Goal: Task Accomplishment & Management: Manage account settings

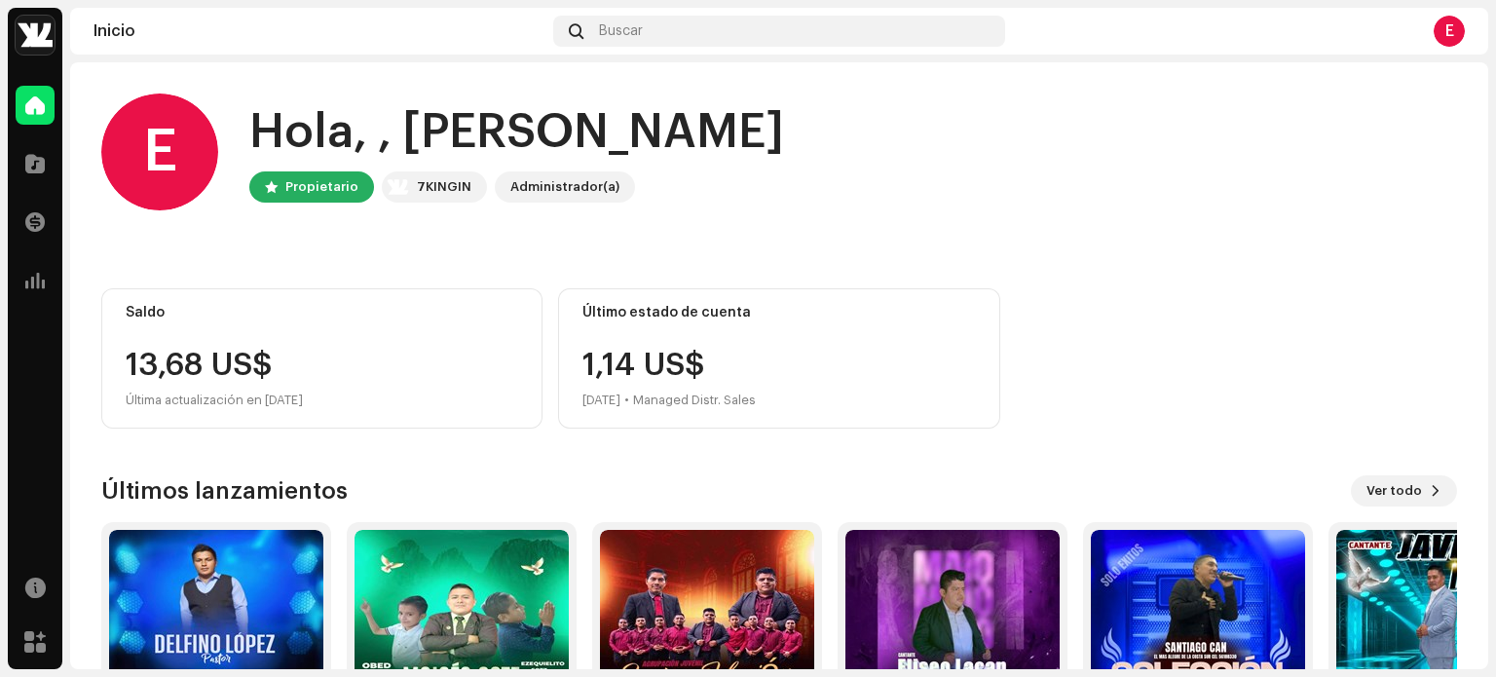
click at [713, 432] on div "E Hola, , [PERSON_NAME] 7KINGIN Administrador(a) Saldo 13,68 US$ Última actuali…" at bounding box center [779, 448] width 1356 height 772
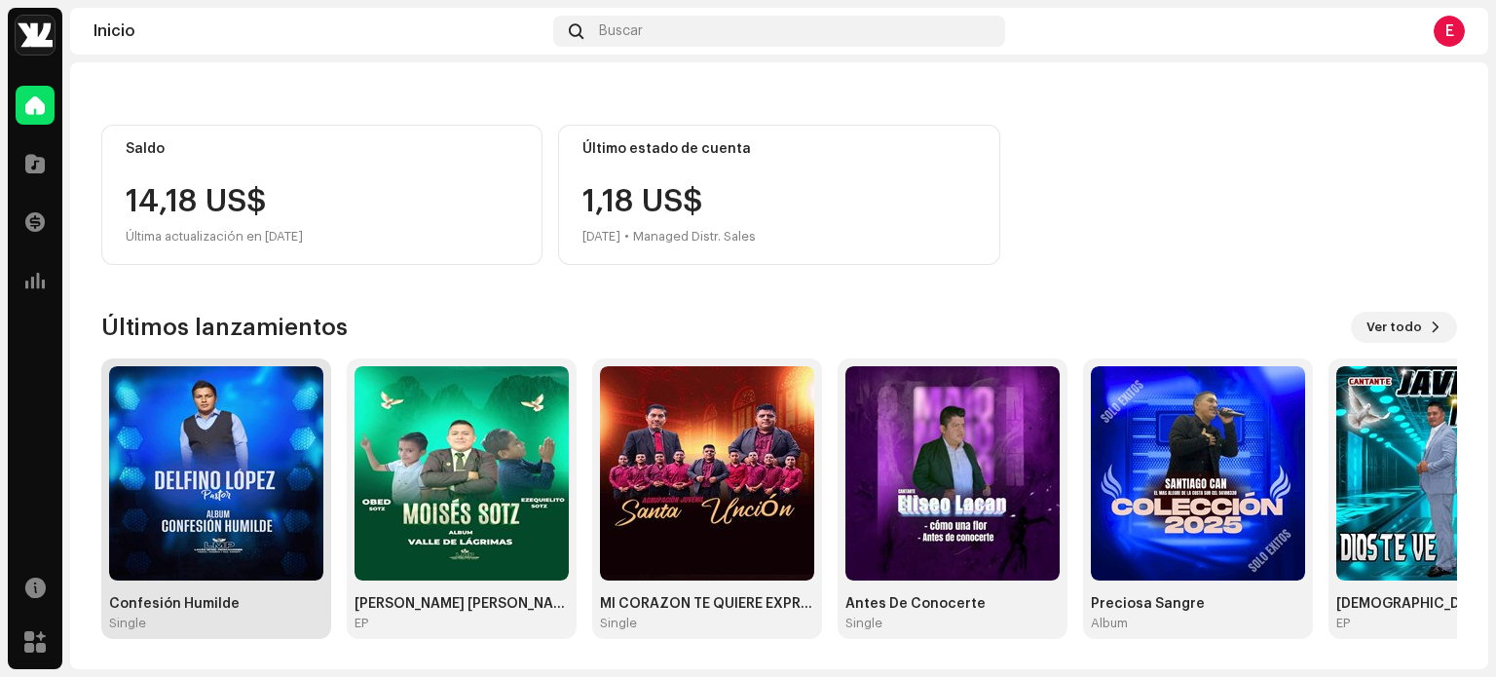
click at [234, 454] on img at bounding box center [216, 473] width 214 height 214
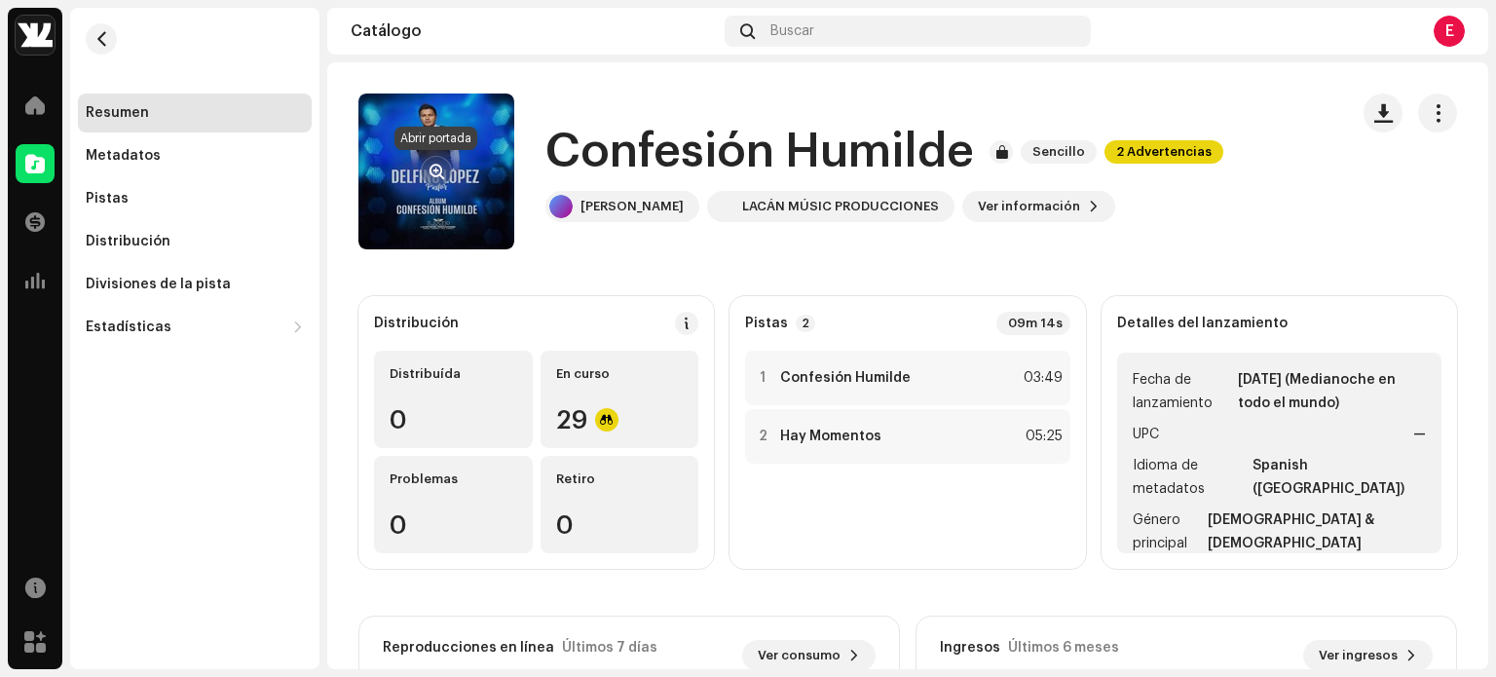
click at [430, 163] on button "button" at bounding box center [436, 171] width 31 height 31
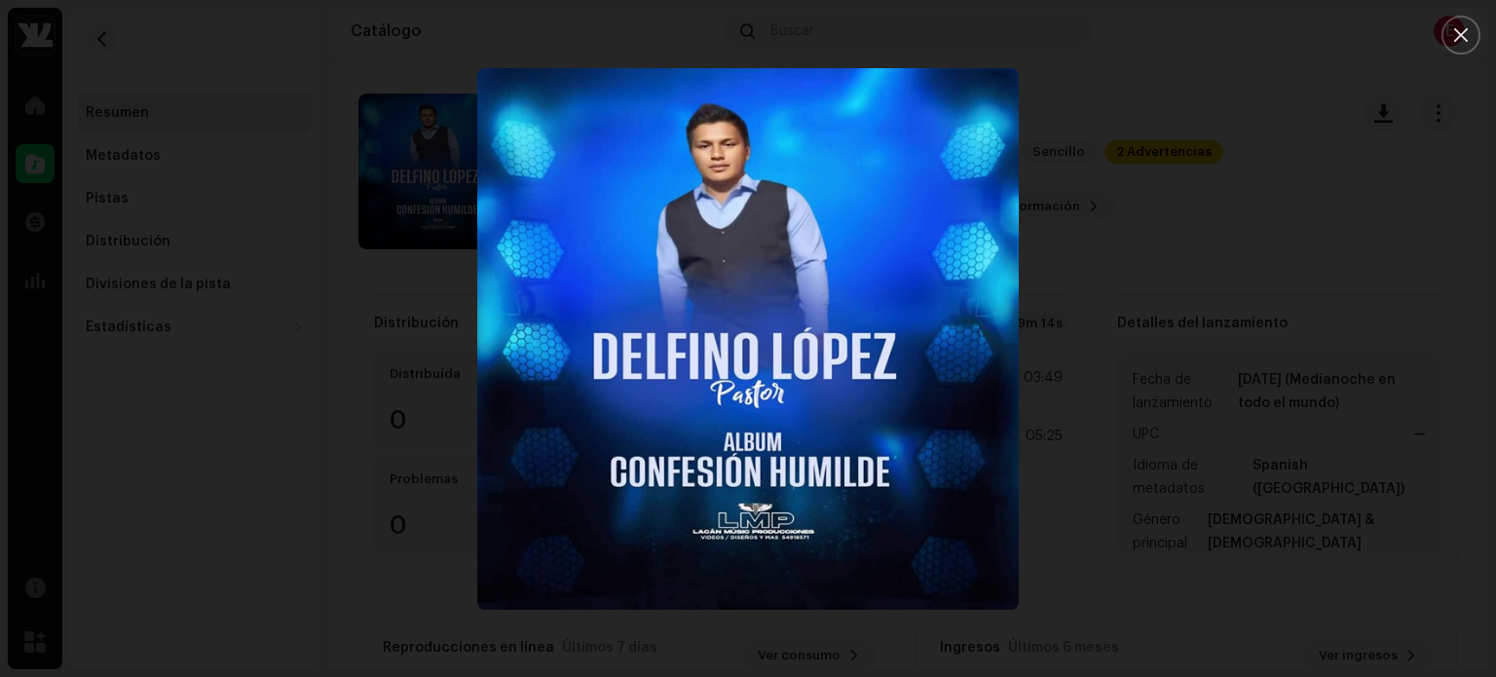
click at [366, 286] on div at bounding box center [748, 338] width 1496 height 677
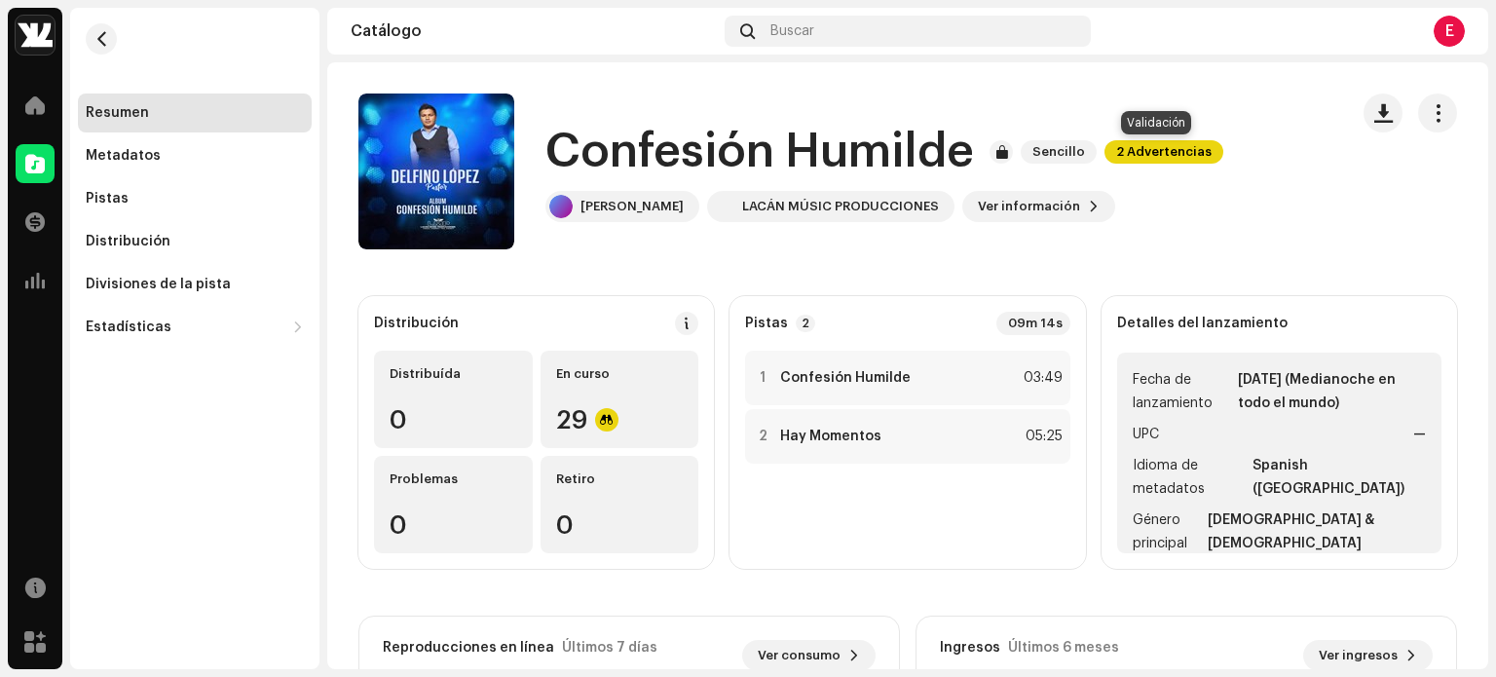
click at [1129, 155] on span "2 Advertencias" at bounding box center [1164, 151] width 119 height 23
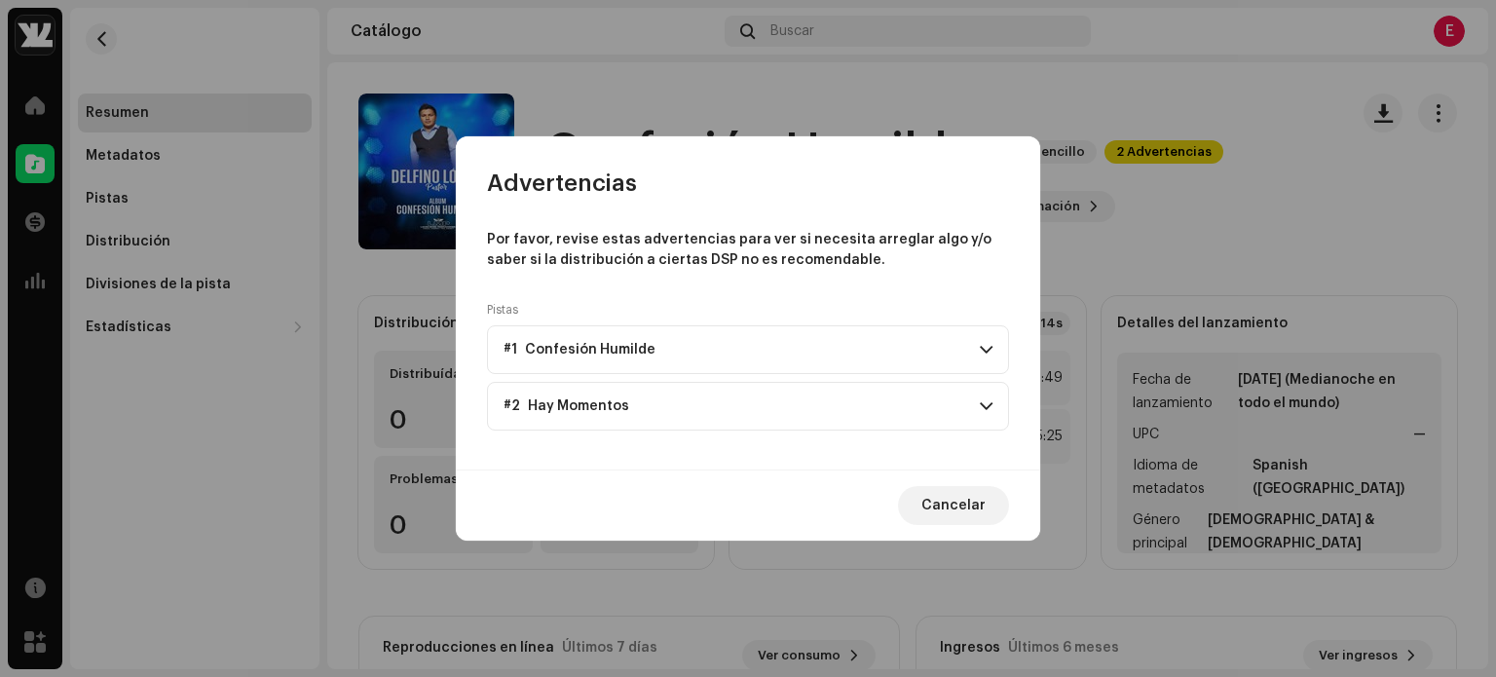
click at [880, 471] on div "Cancelar" at bounding box center [748, 505] width 585 height 71
click at [838, 234] on p "Por favor, revise estas advertencias para ver si necesita arreglar algo y/o sab…" at bounding box center [748, 250] width 522 height 41
click at [850, 284] on div "Por favor, revise estas advertencias para ver si necesita arreglar algo y/o sab…" at bounding box center [748, 334] width 522 height 208
click at [957, 505] on span "Cancelar" at bounding box center [954, 505] width 64 height 39
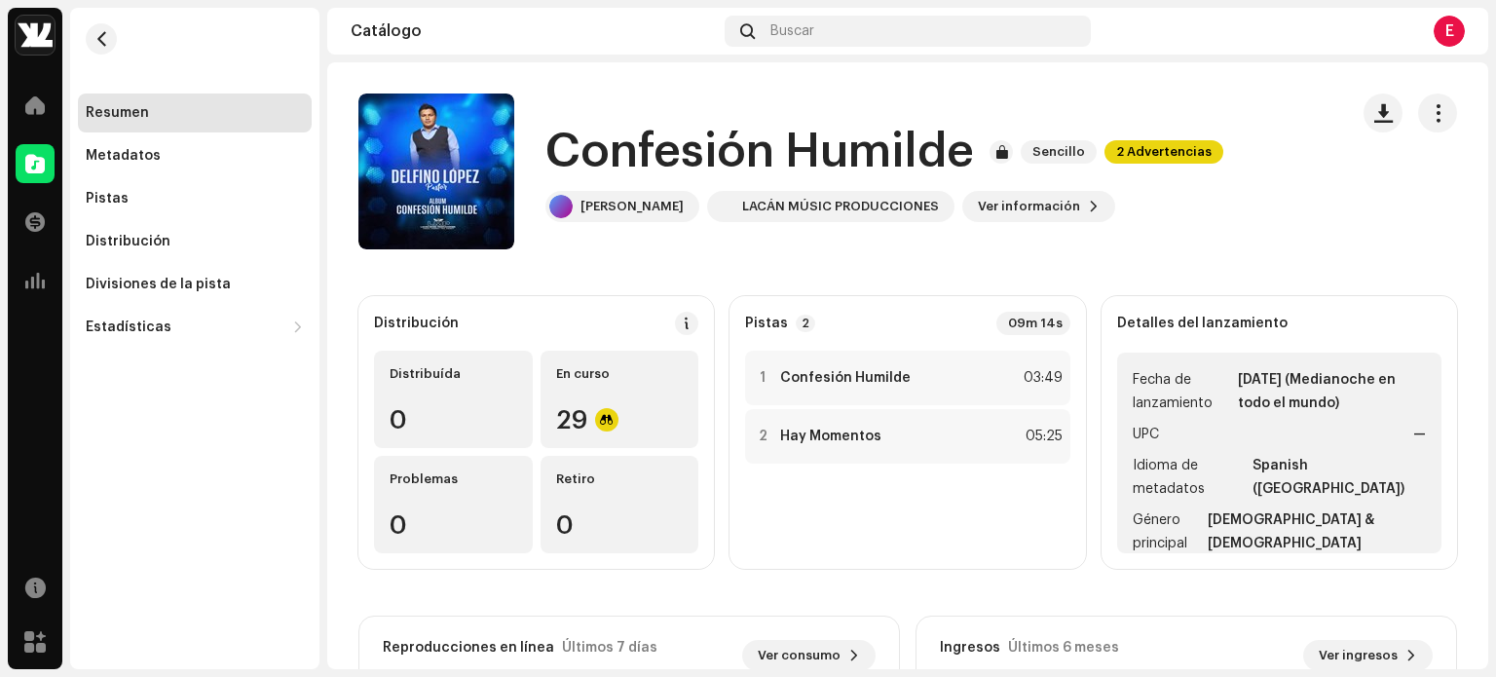
click at [807, 291] on catalog-releases-details-overview "Confesión Humilde Sencillo 2 Advertencias Confesión Humilde Sencillo 2 Adverten…" at bounding box center [907, 549] width 1161 height 974
click at [1043, 213] on span "Ver información" at bounding box center [1029, 206] width 102 height 39
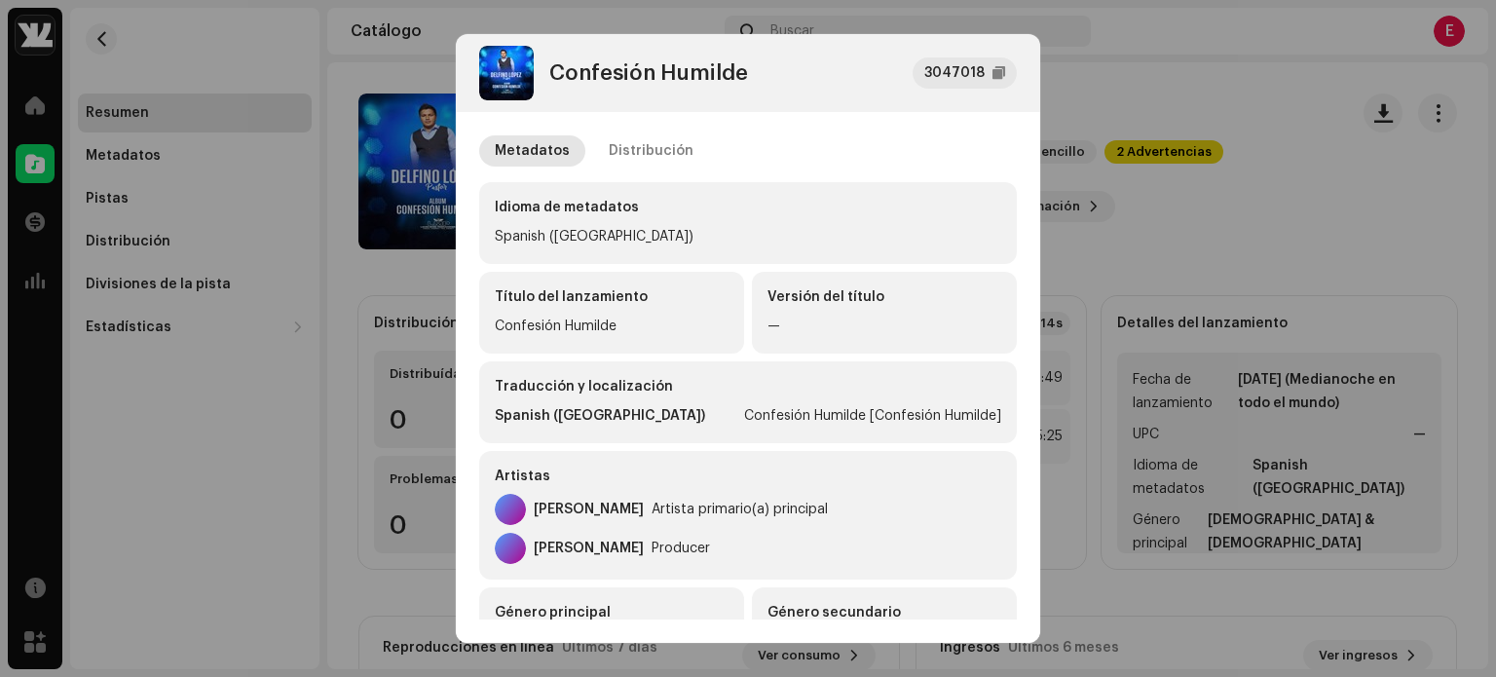
click at [812, 311] on div "Versión del título —" at bounding box center [884, 313] width 265 height 82
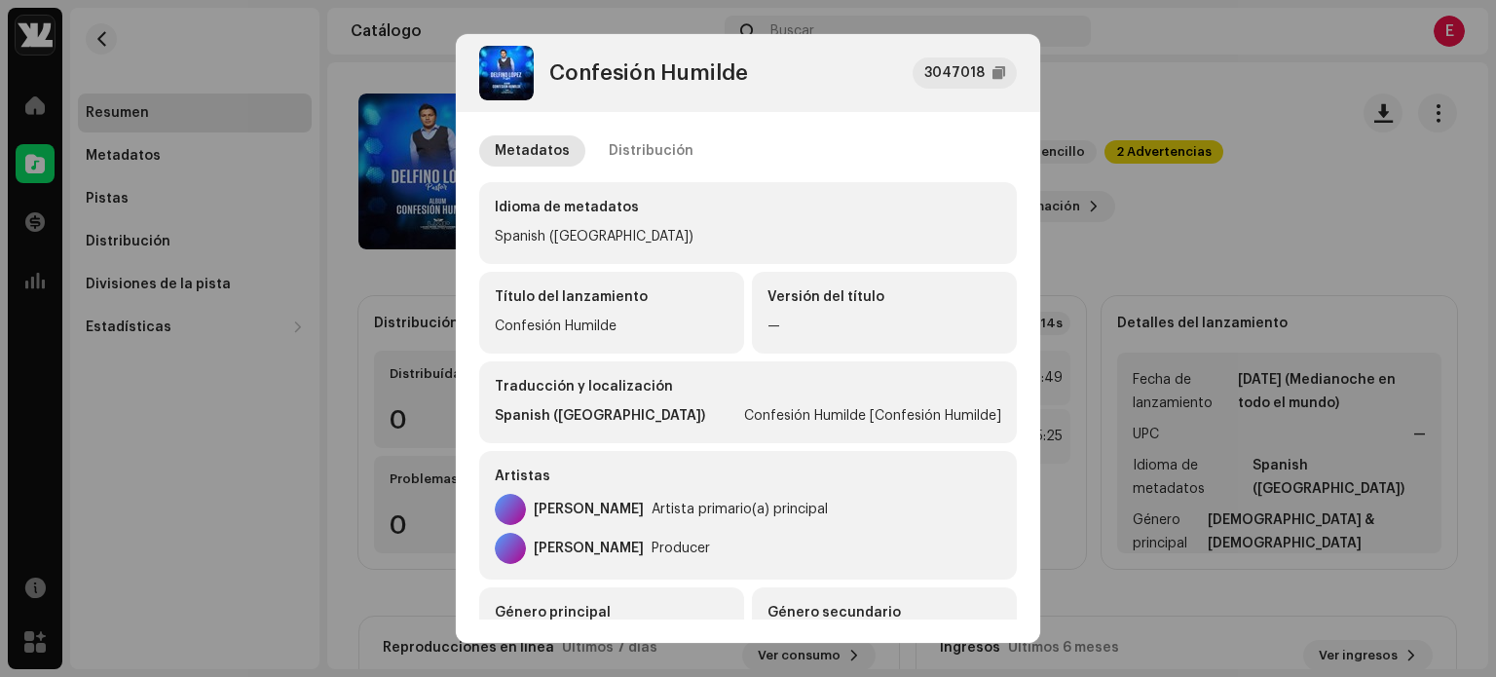
click at [627, 309] on div "Título del lanzamiento Confesión Humilde" at bounding box center [611, 313] width 265 height 82
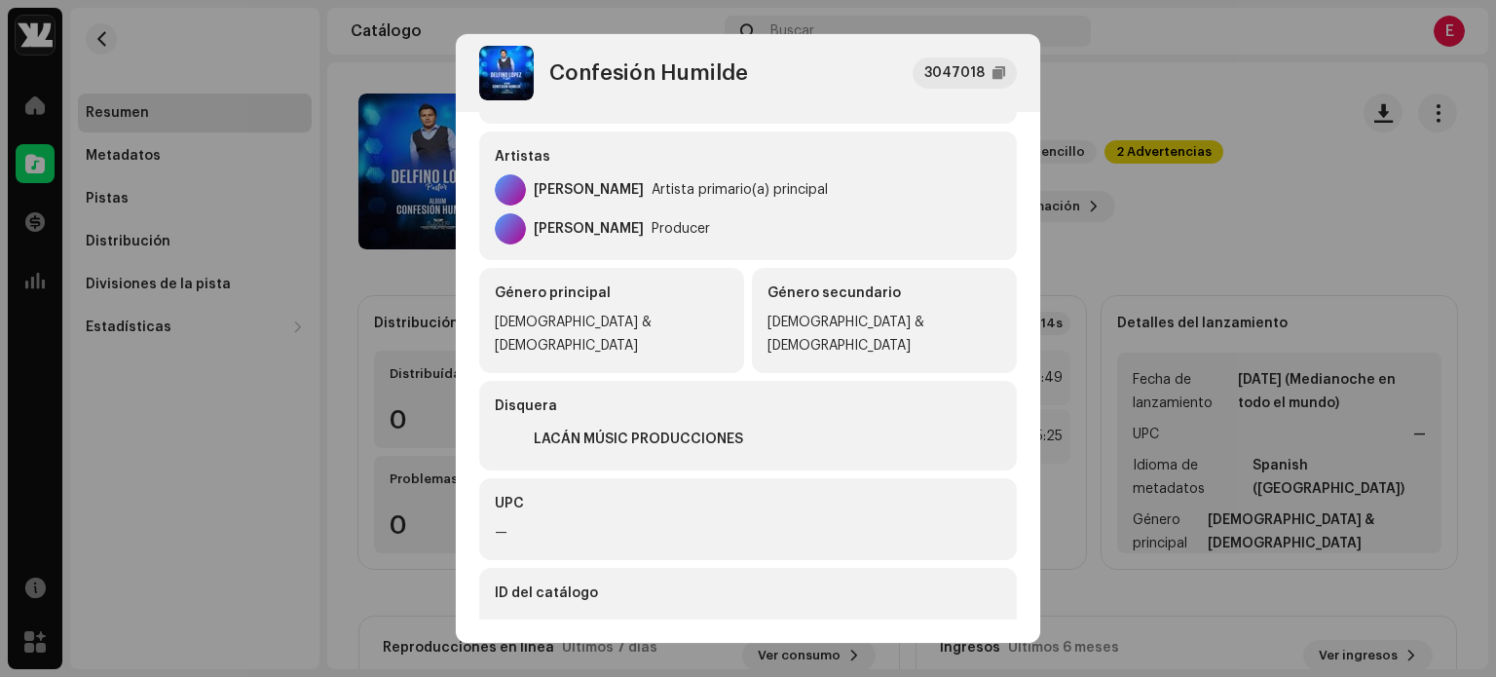
scroll to position [437, 0]
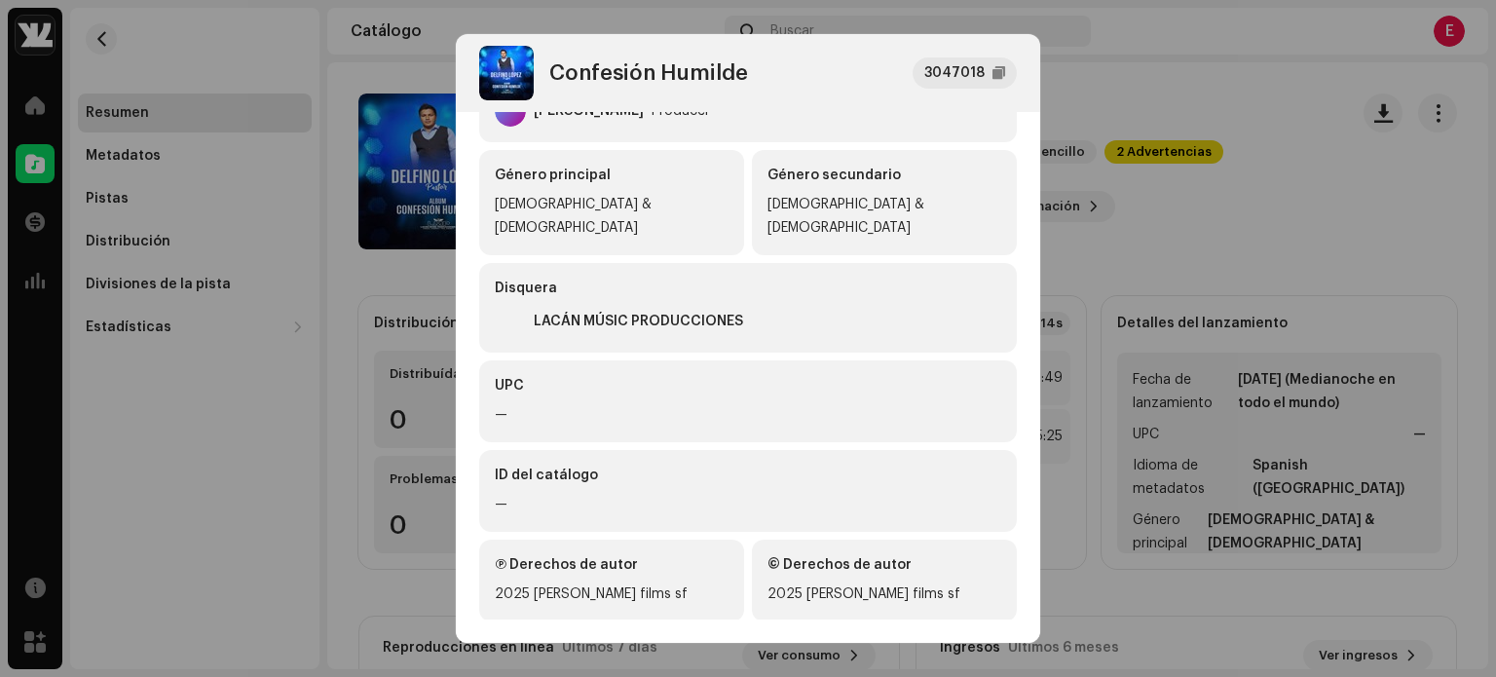
click at [566, 493] on div "—" at bounding box center [748, 504] width 507 height 23
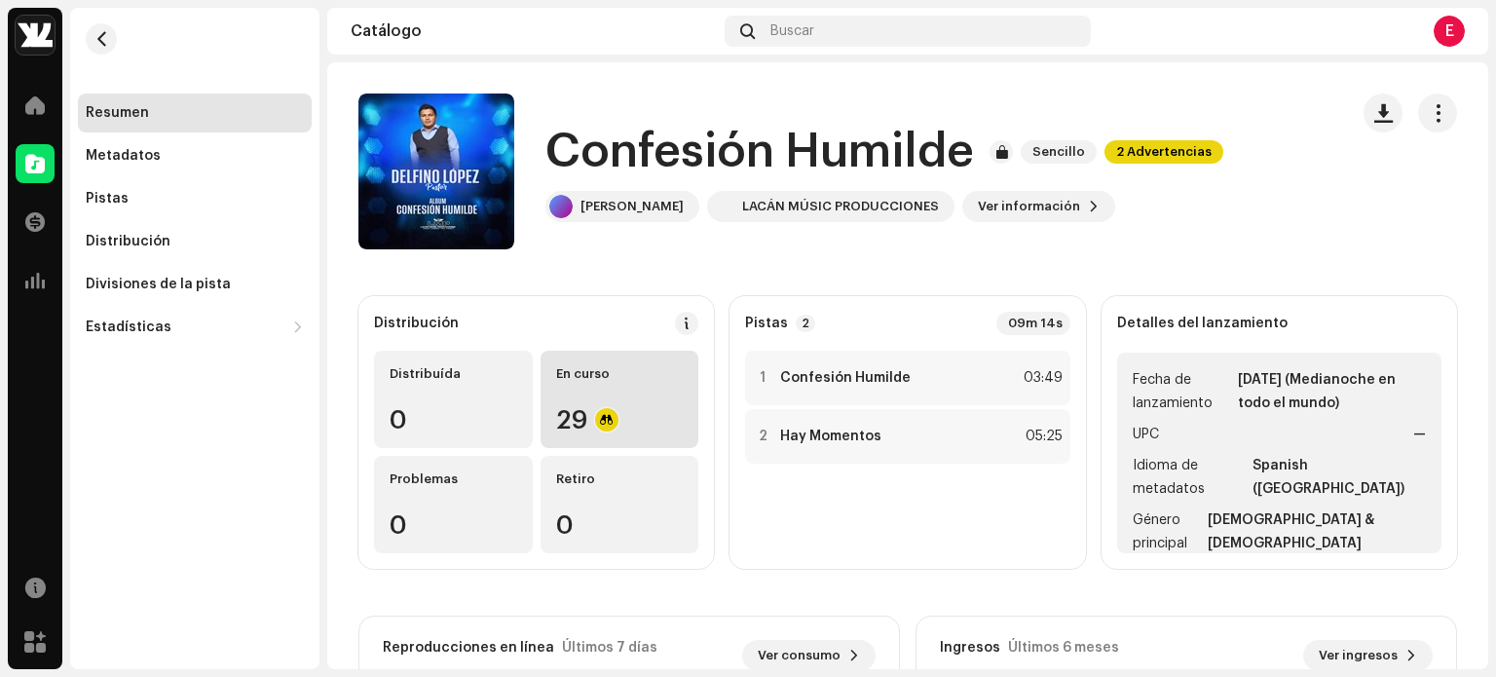
click at [630, 382] on div "En curso 29" at bounding box center [620, 399] width 159 height 97
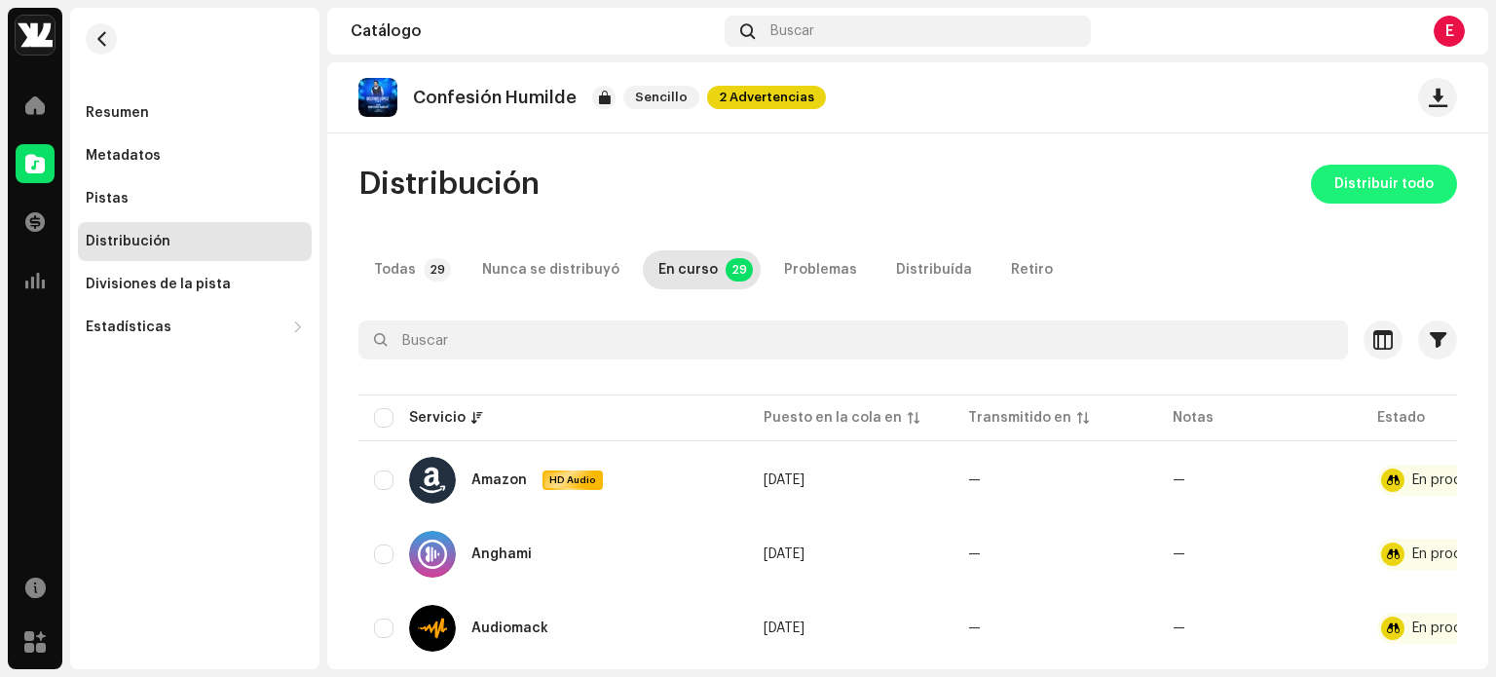
click at [1357, 182] on span "Distribuir todo" at bounding box center [1384, 184] width 99 height 39
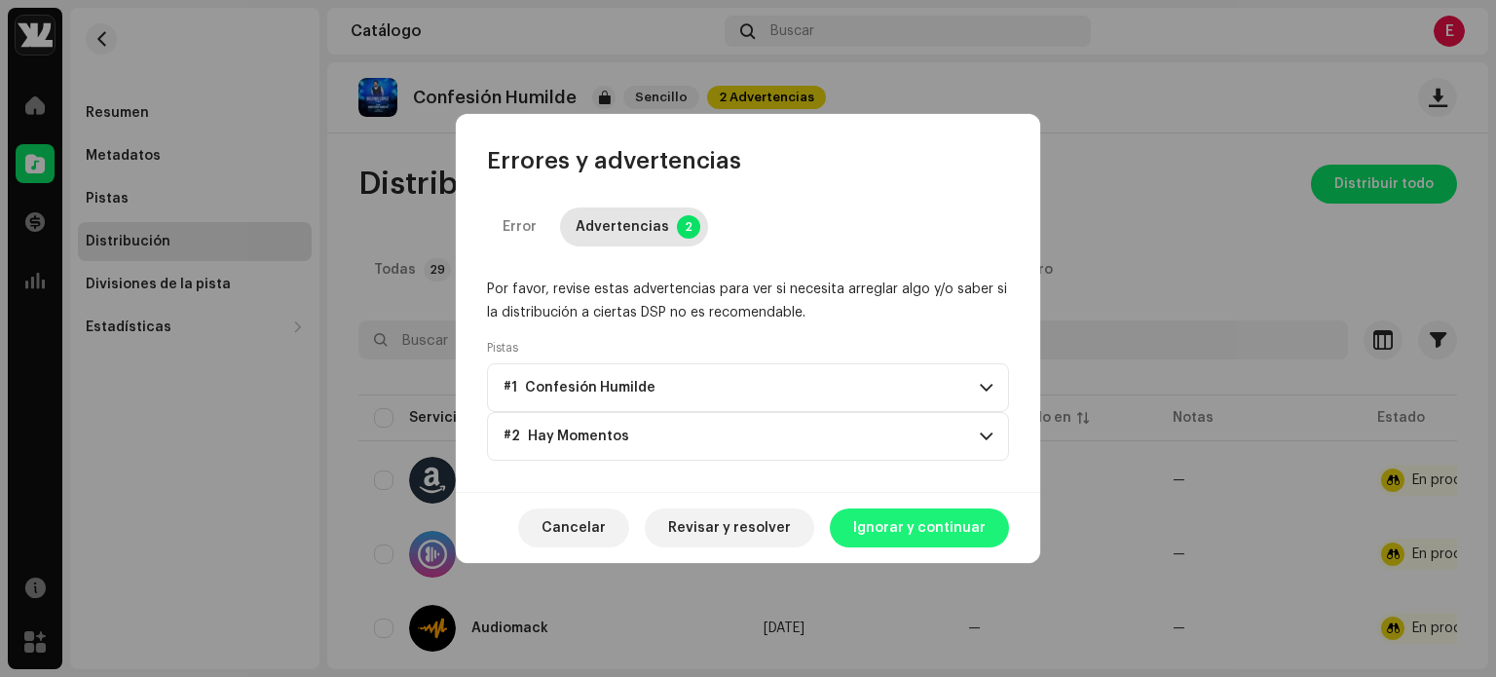
click at [947, 518] on span "Ignorar y continuar" at bounding box center [919, 528] width 132 height 39
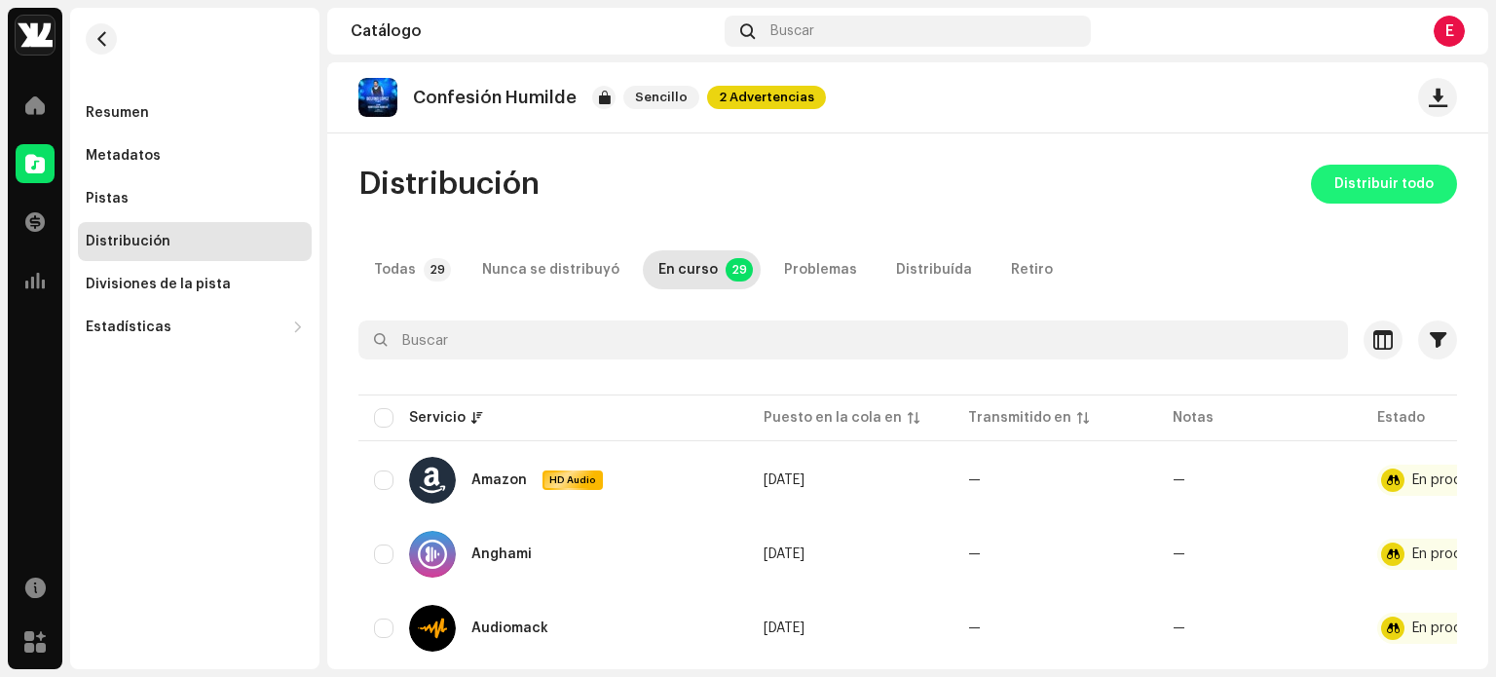
click at [1372, 190] on span "Distribuir todo" at bounding box center [1384, 184] width 99 height 39
click at [1383, 175] on span "Distribuir todo" at bounding box center [1384, 184] width 99 height 39
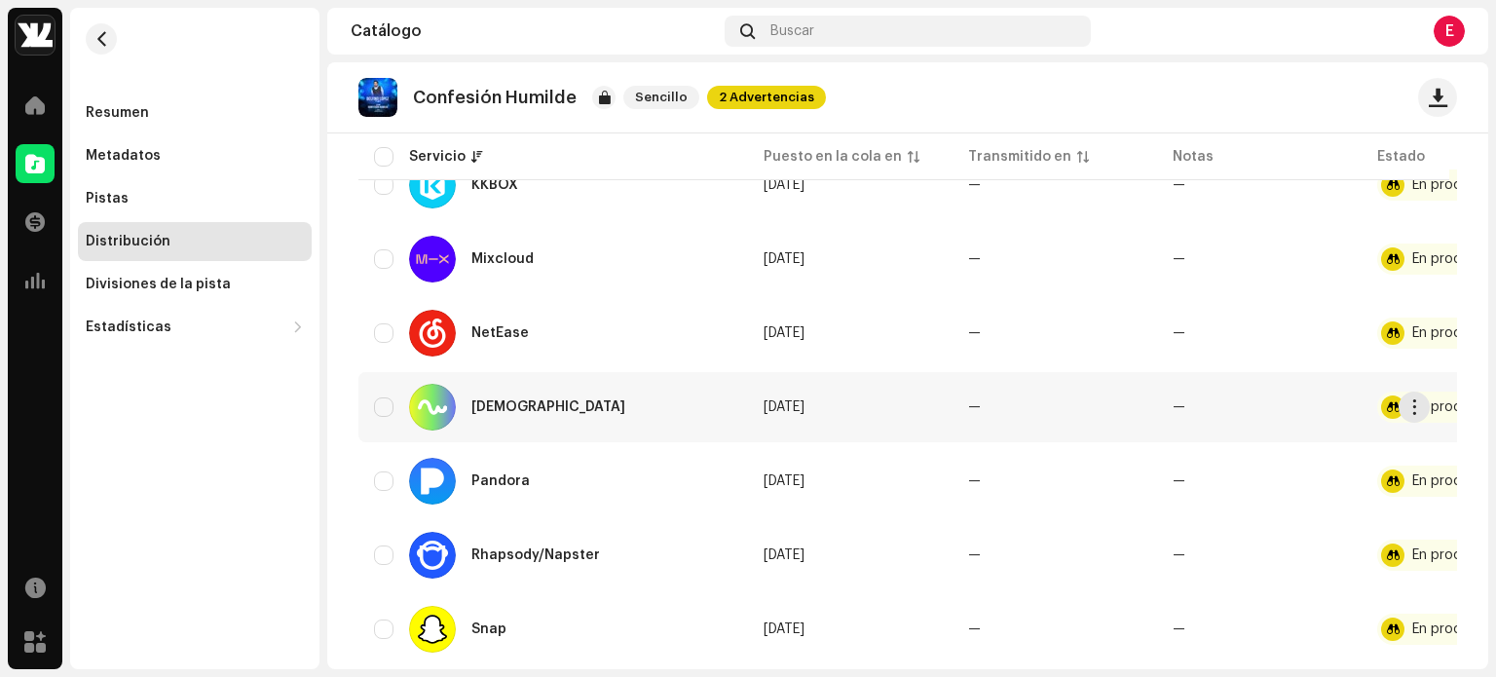
scroll to position [1337, 0]
click at [740, 96] on span "2 Advertencias" at bounding box center [766, 97] width 119 height 23
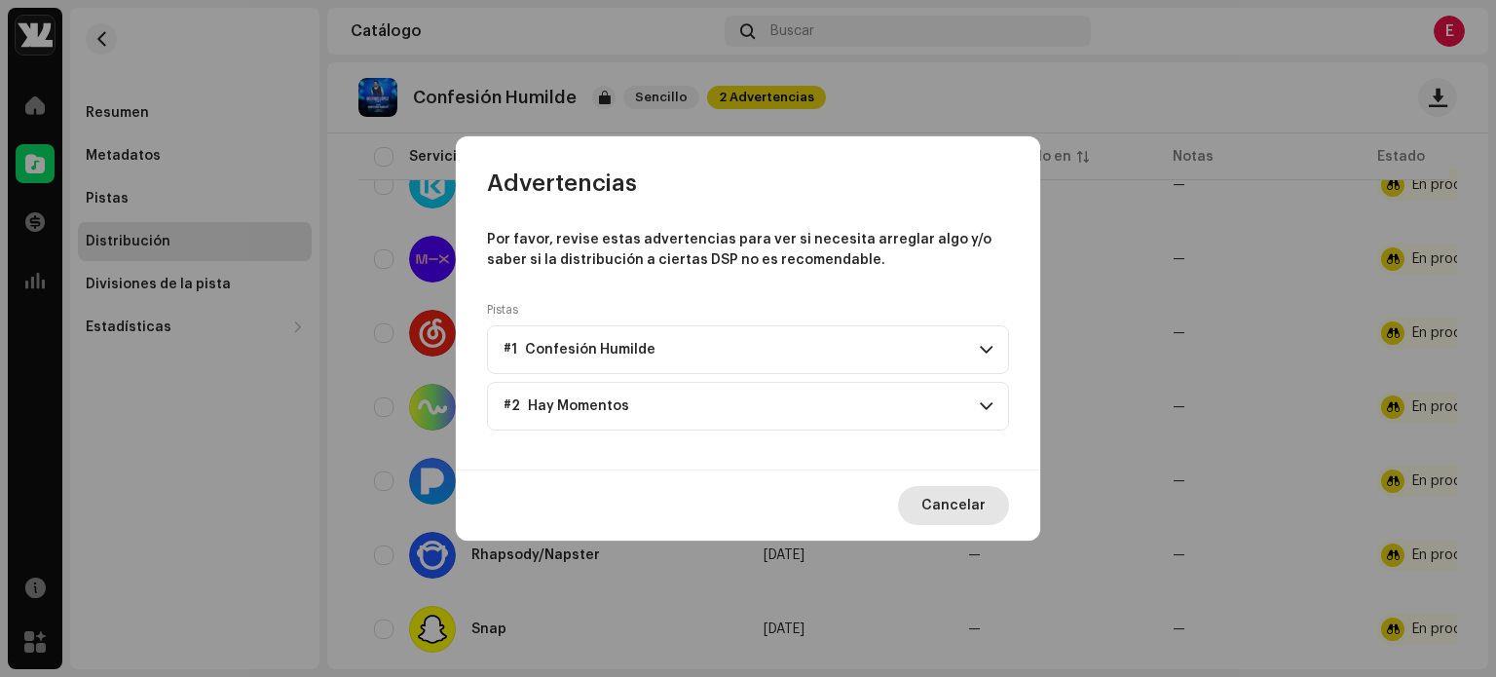
click at [940, 510] on span "Cancelar" at bounding box center [954, 505] width 64 height 39
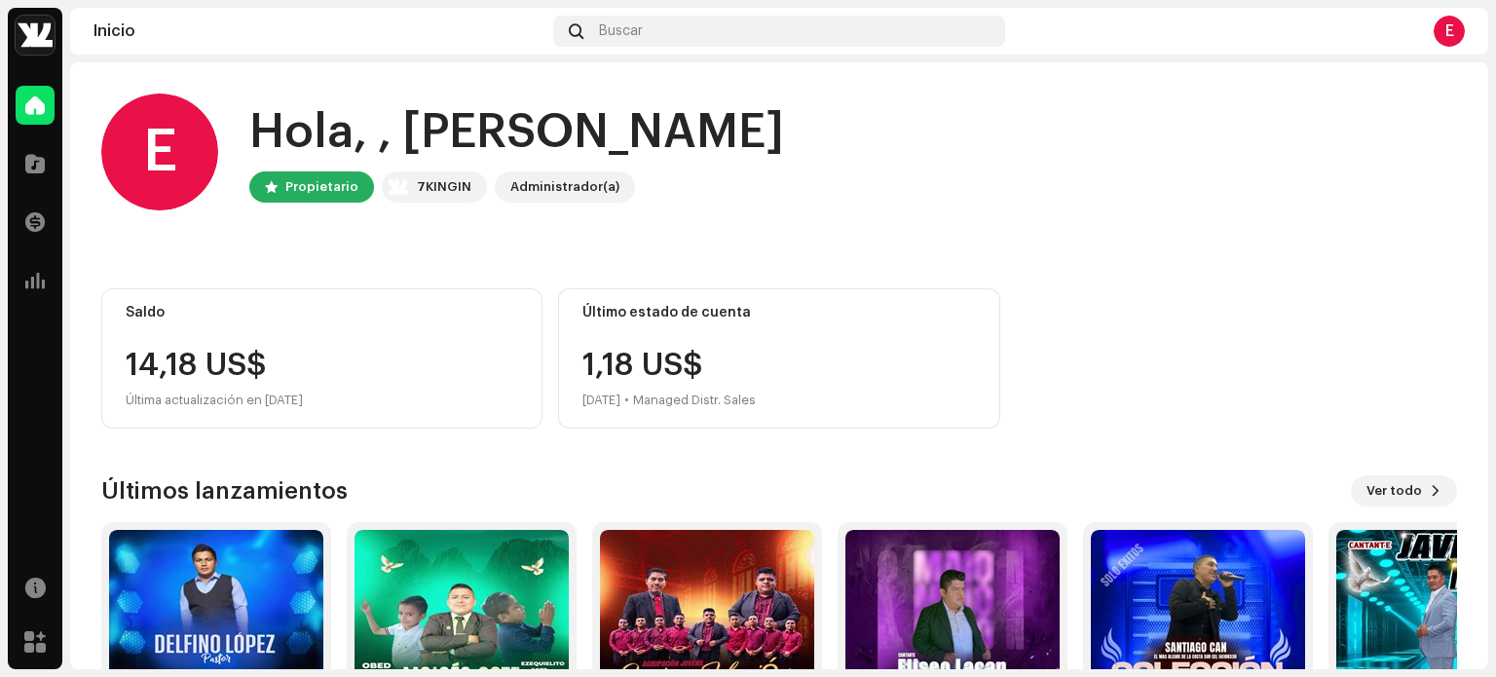
scroll to position [164, 0]
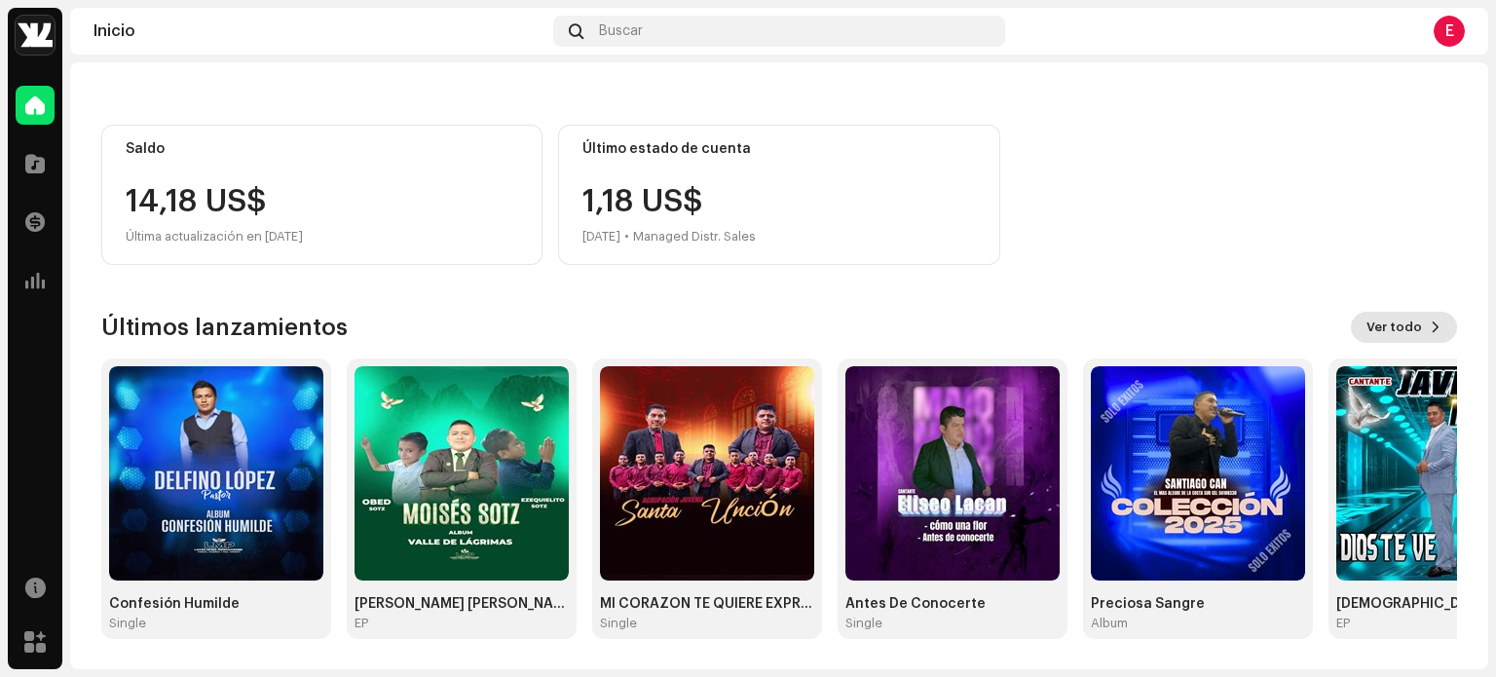
click at [1384, 335] on span "Ver todo" at bounding box center [1395, 327] width 56 height 39
